Goal: Information Seeking & Learning: Learn about a topic

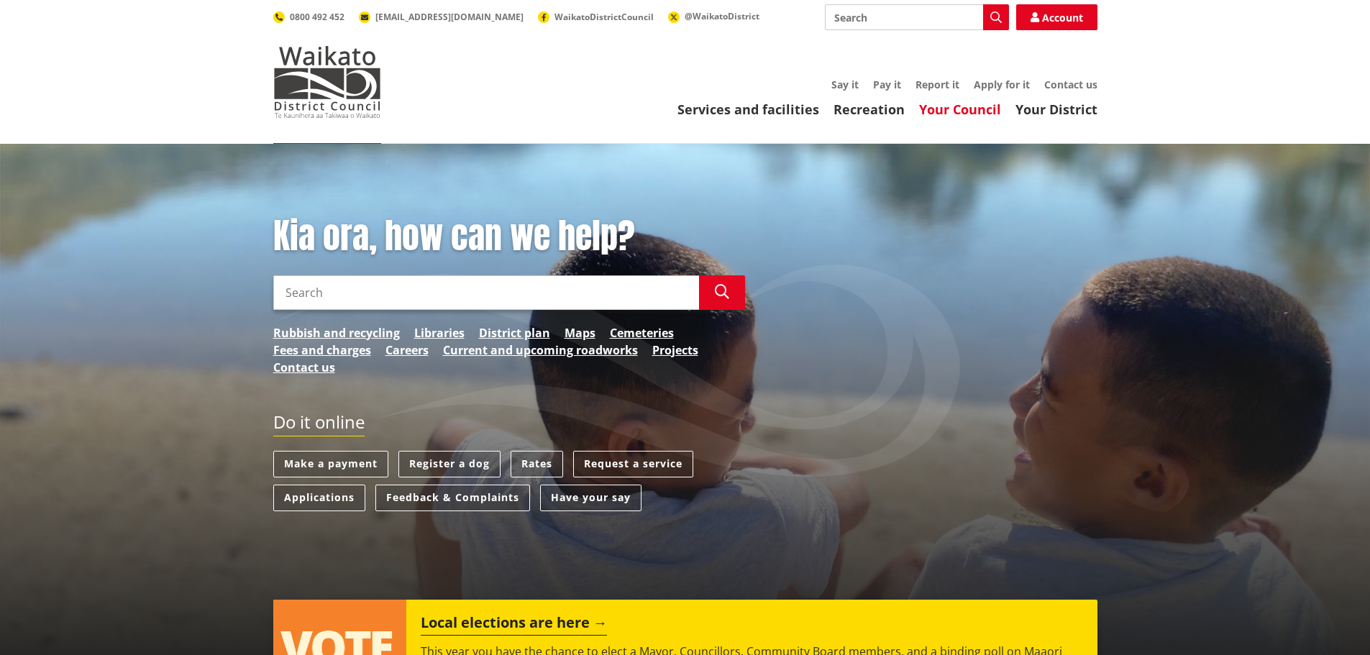
click at [970, 109] on link "Your Council" at bounding box center [960, 109] width 82 height 17
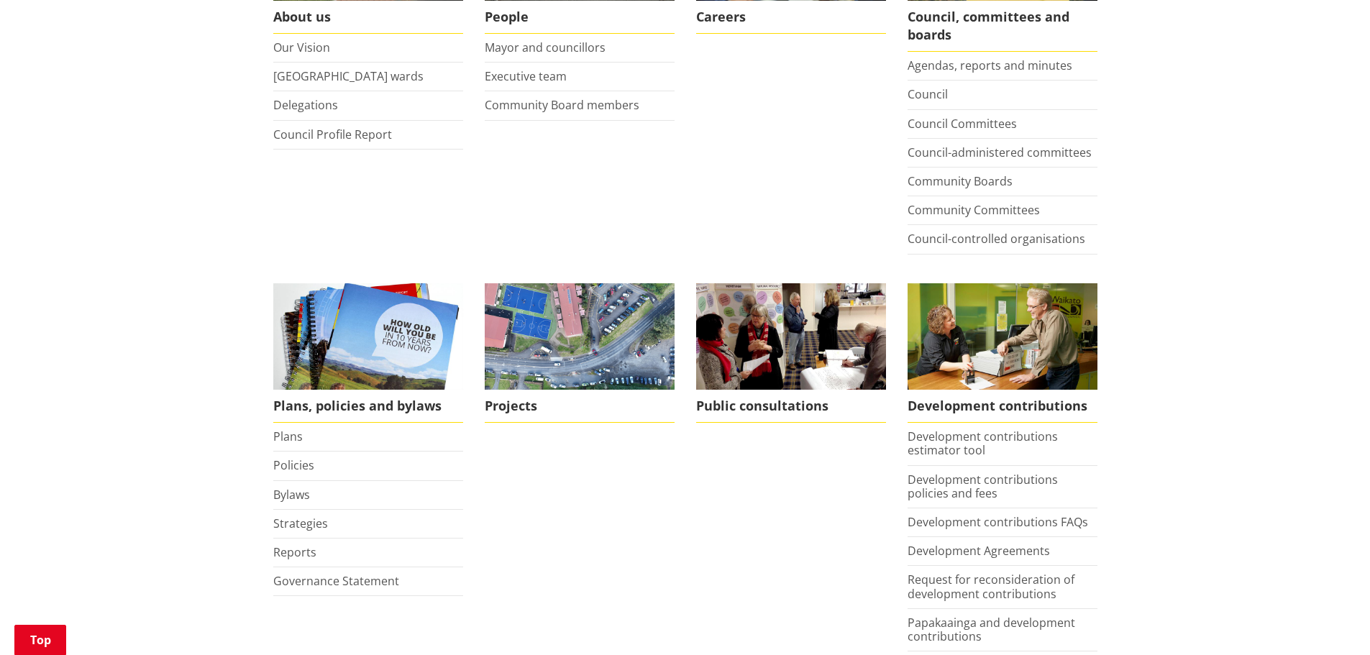
scroll to position [503, 0]
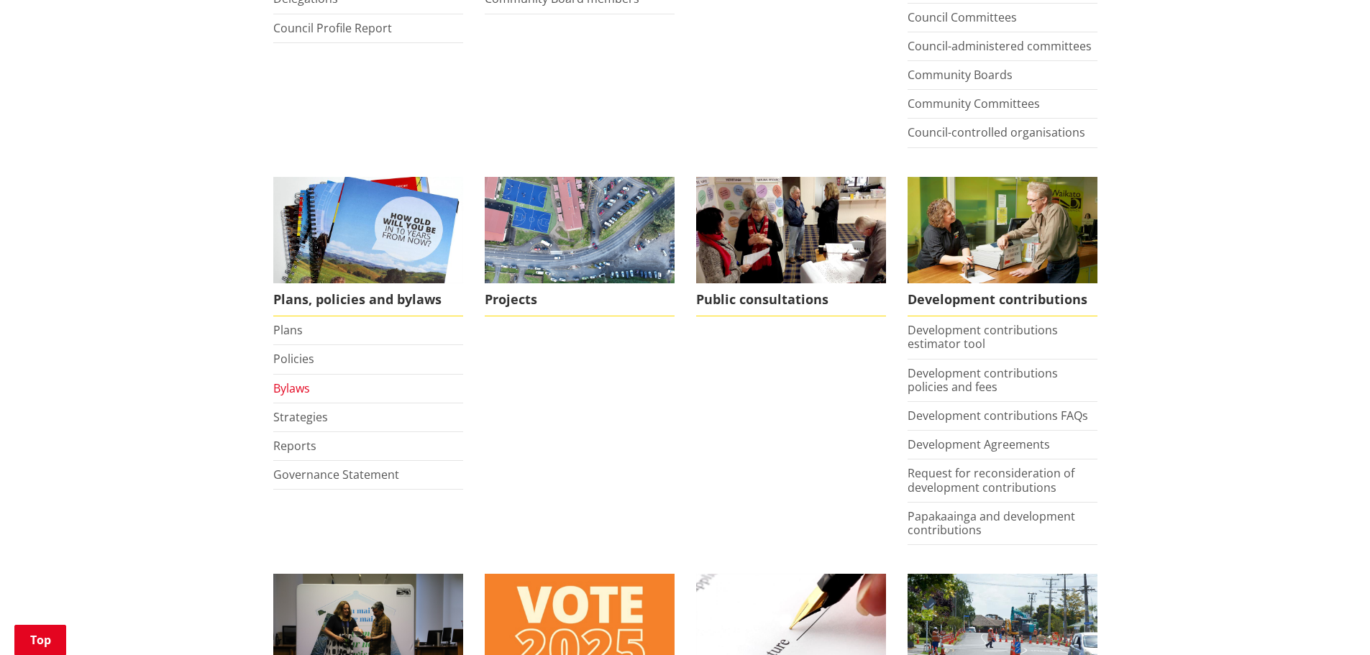
click at [290, 385] on link "Bylaws" at bounding box center [291, 388] width 37 height 16
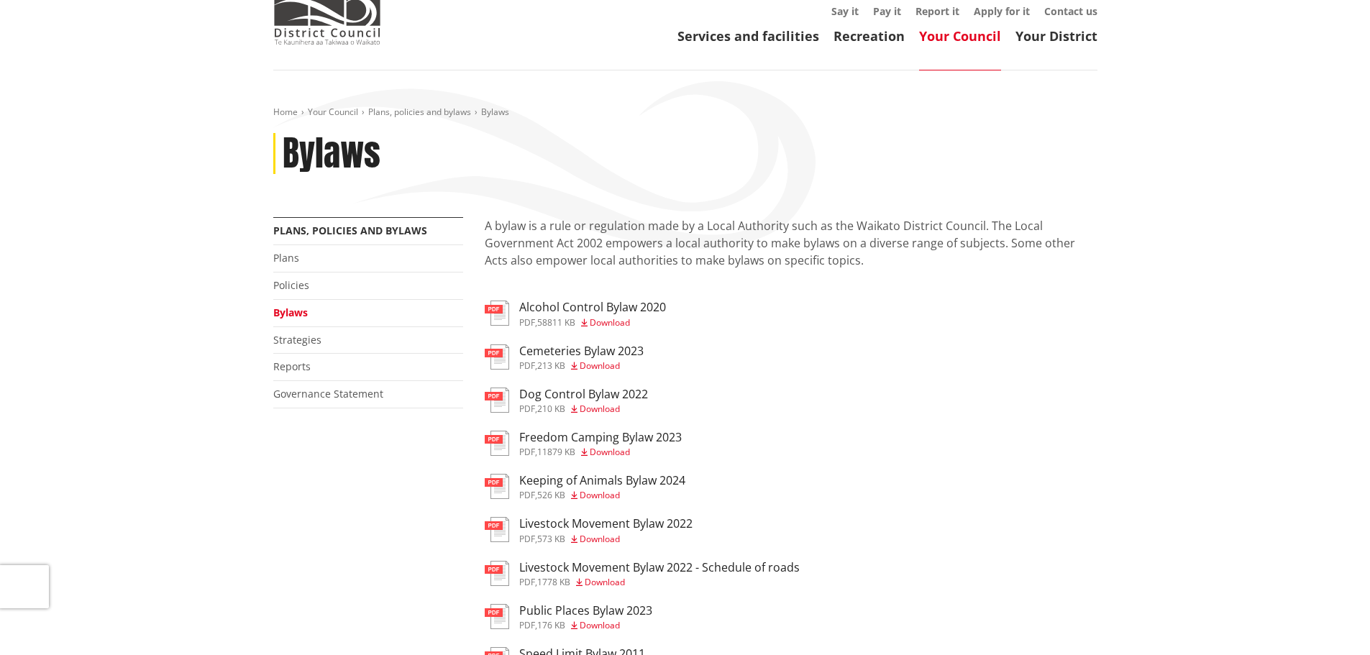
scroll to position [144, 0]
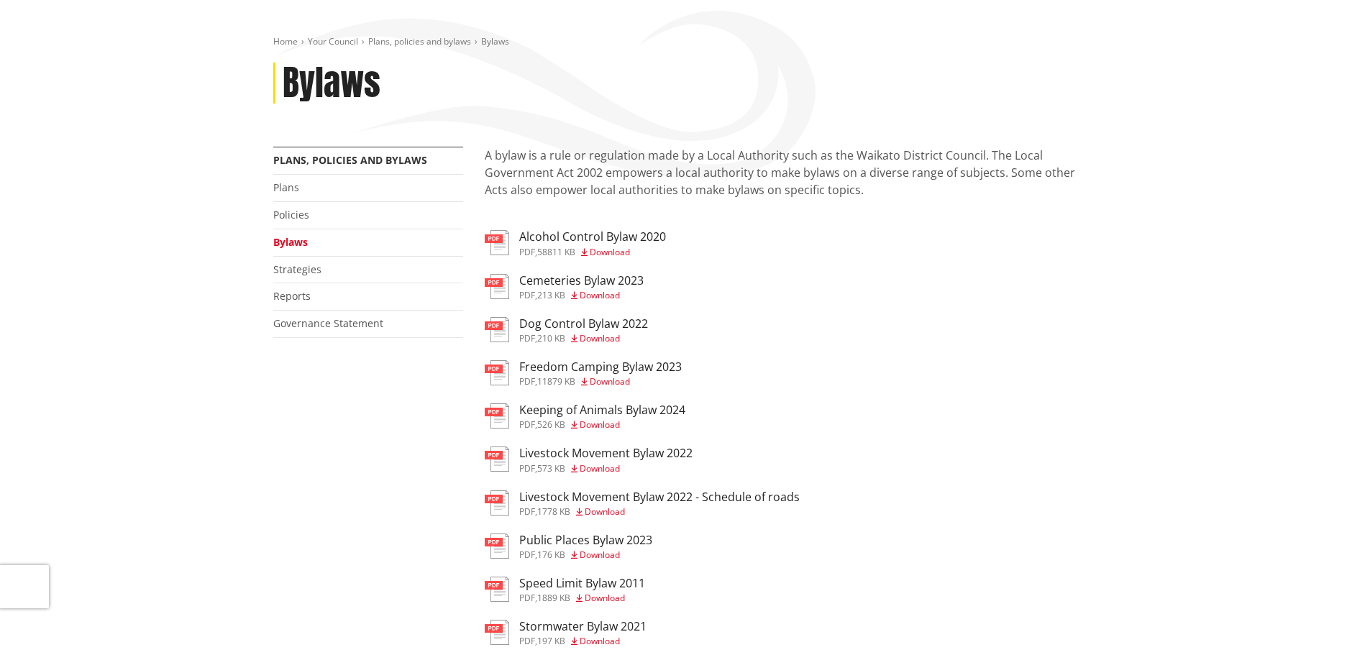
click at [569, 372] on h3 "Freedom Camping Bylaw 2023" at bounding box center [600, 367] width 163 height 14
